Goal: Task Accomplishment & Management: Manage account settings

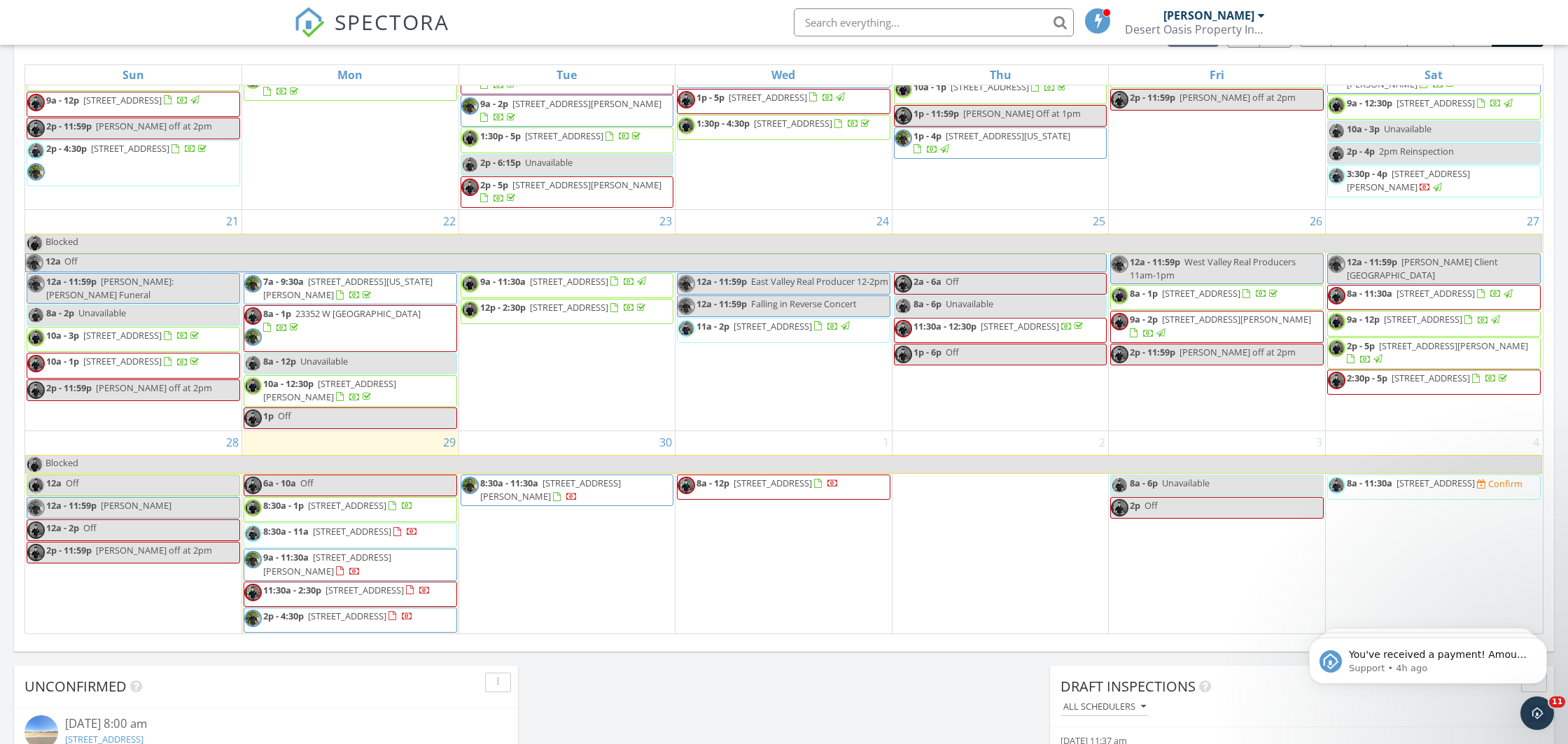
scroll to position [797, 0]
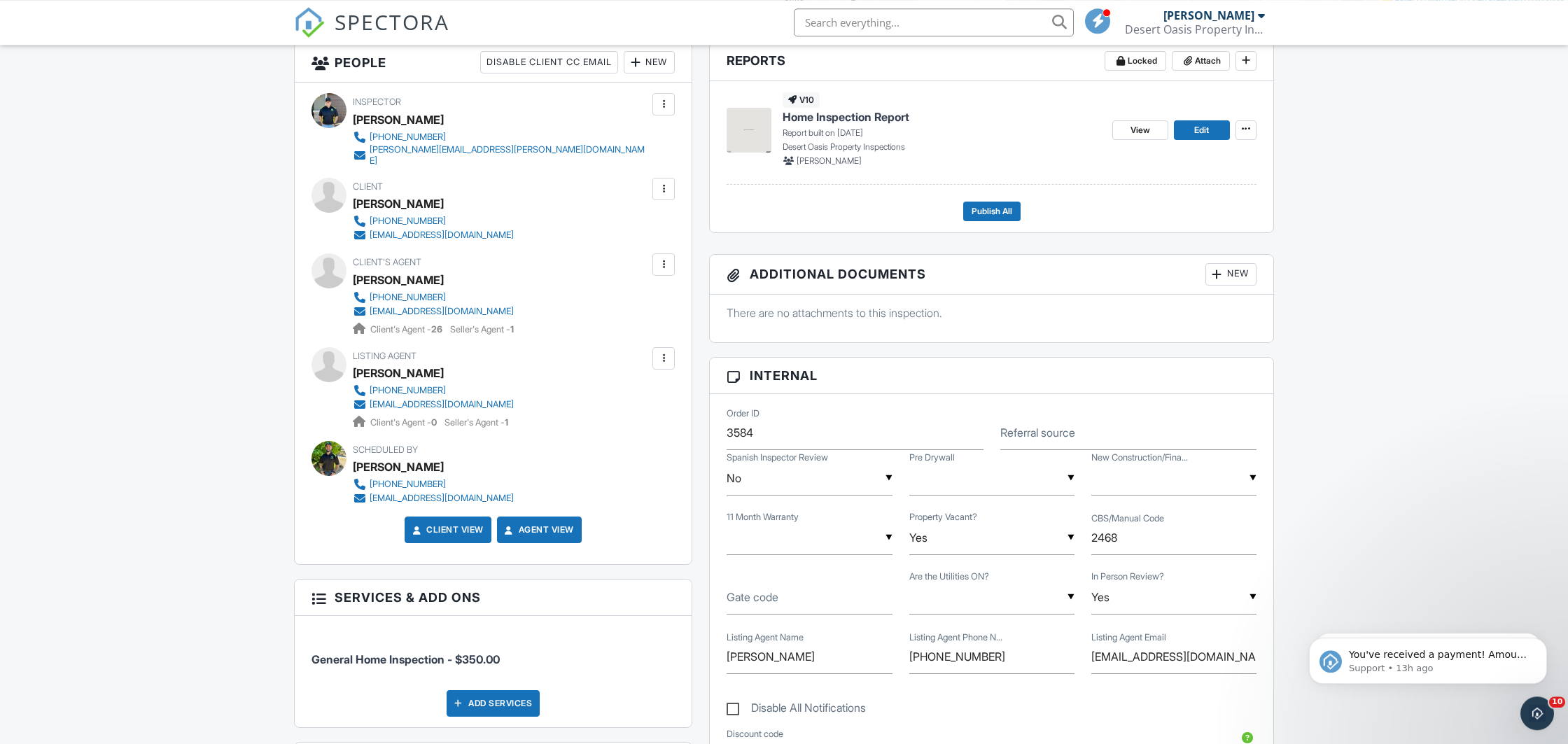
scroll to position [368, 0]
click at [663, 179] on div at bounding box center [663, 190] width 22 height 22
click at [599, 255] on li "Resend Confirmation Email" at bounding box center [588, 266] width 156 height 35
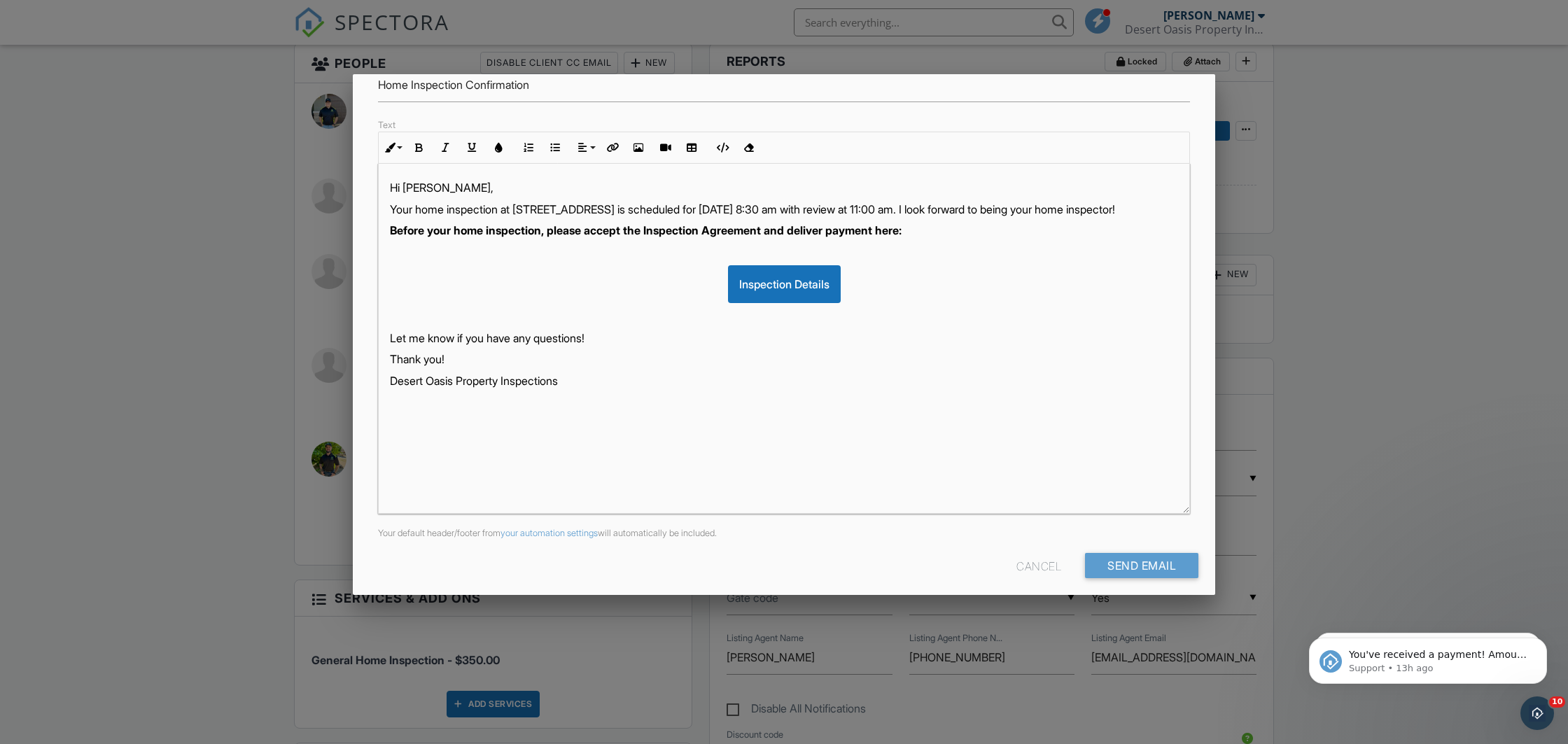
scroll to position [167, 0]
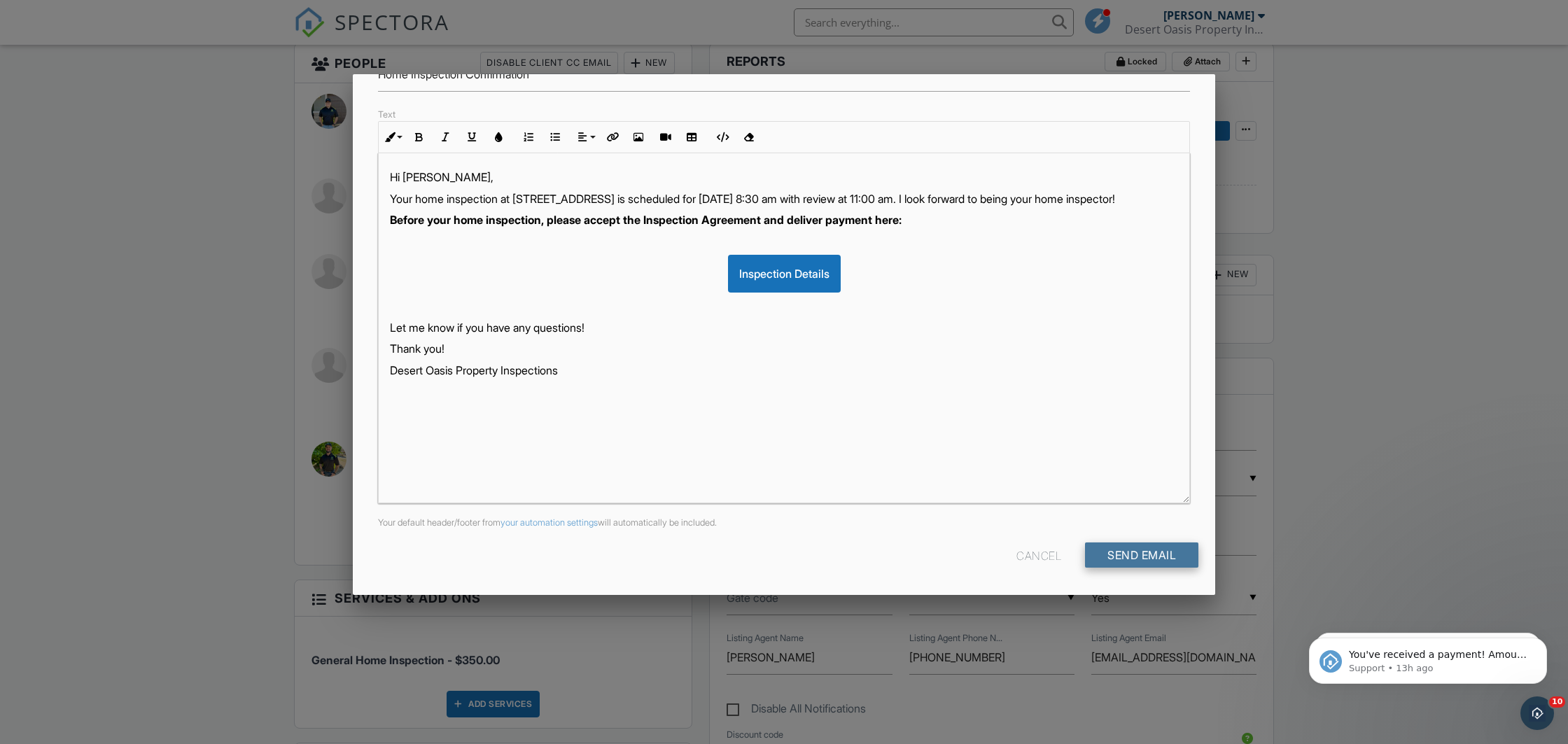
click at [1113, 557] on input "Send Email" at bounding box center [1141, 555] width 113 height 26
